Goal: Information Seeking & Learning: Learn about a topic

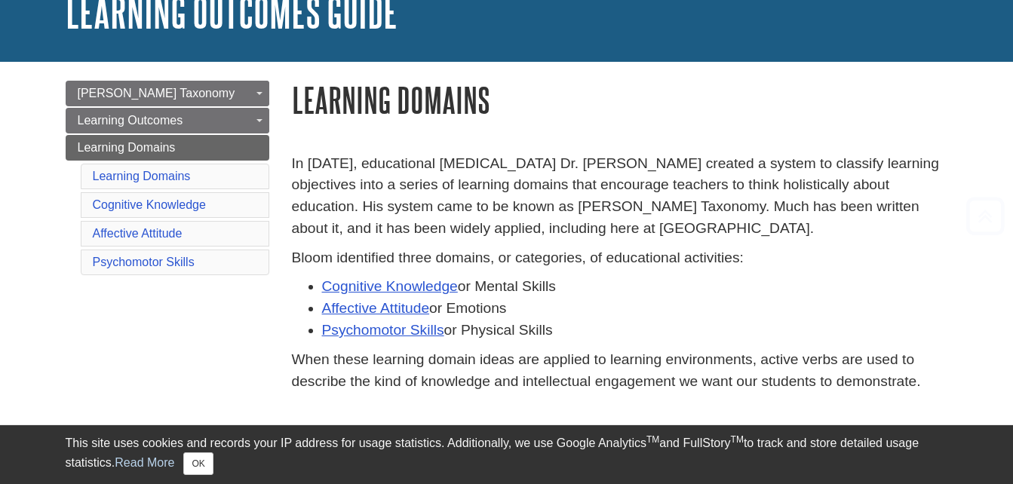
scroll to position [108, 0]
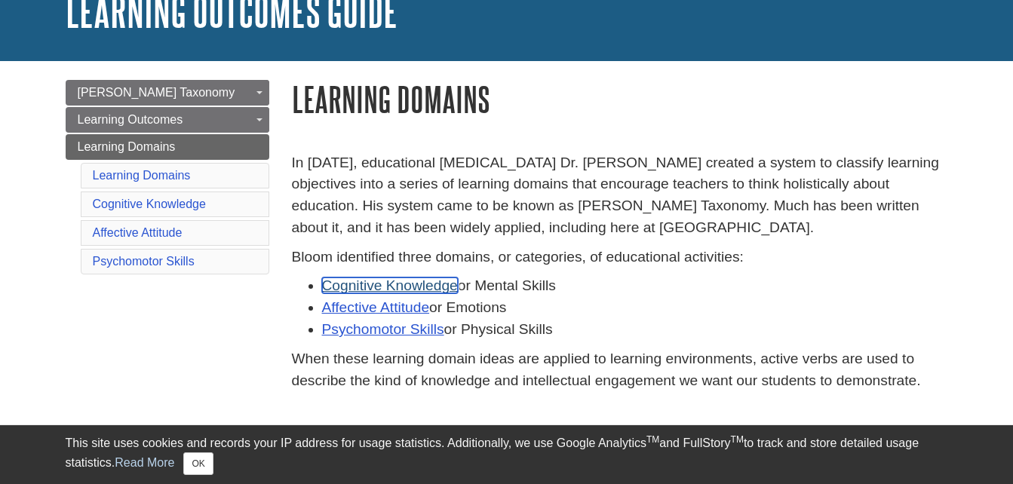
click at [385, 284] on link "Cognitive Knowledge" at bounding box center [390, 285] width 136 height 16
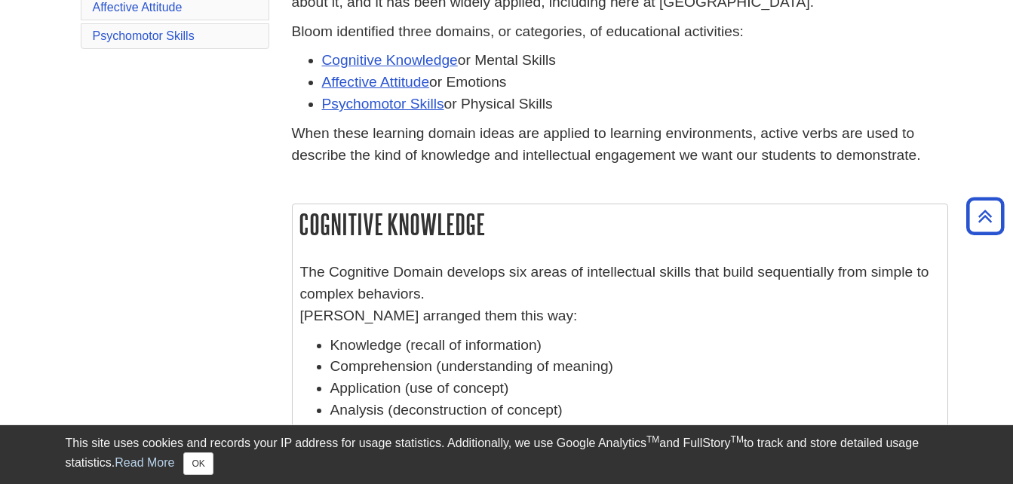
scroll to position [334, 0]
click at [375, 84] on link "Affective Attitude" at bounding box center [376, 81] width 108 height 16
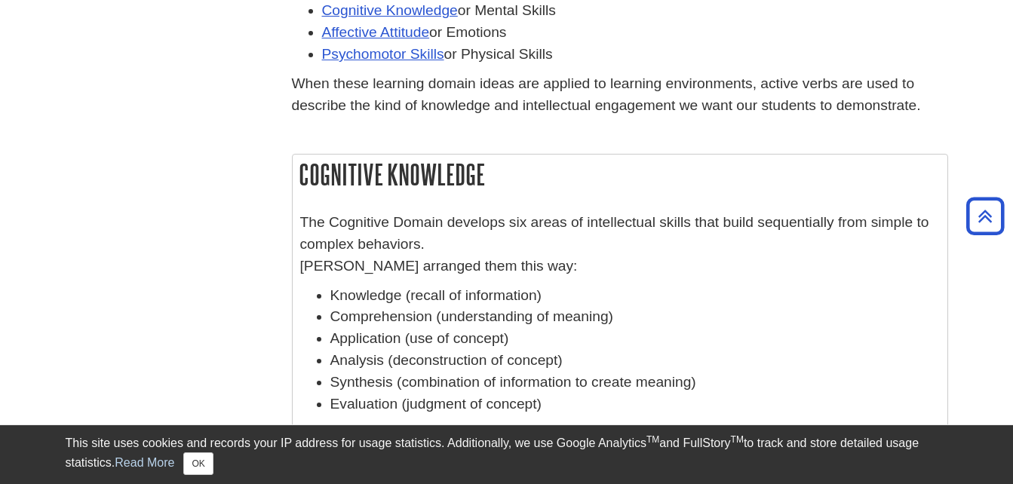
scroll to position [393, 0]
